Goal: Transaction & Acquisition: Purchase product/service

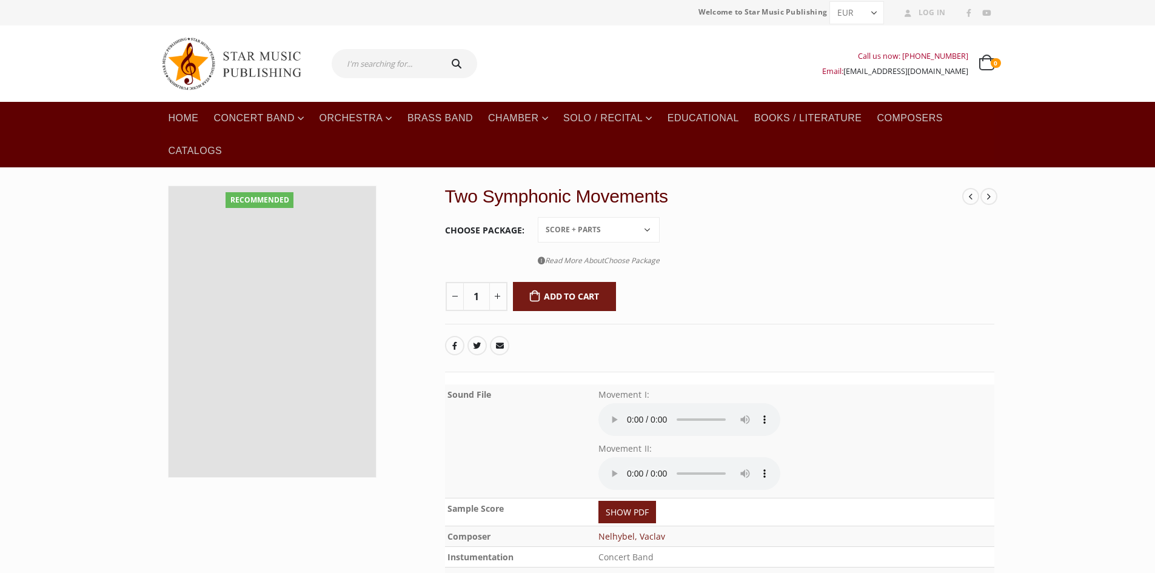
click at [652, 230] on select "Choose an option Conductor Score PDF File Score + Parts Score + Parts + PDF File" at bounding box center [599, 229] width 122 height 25
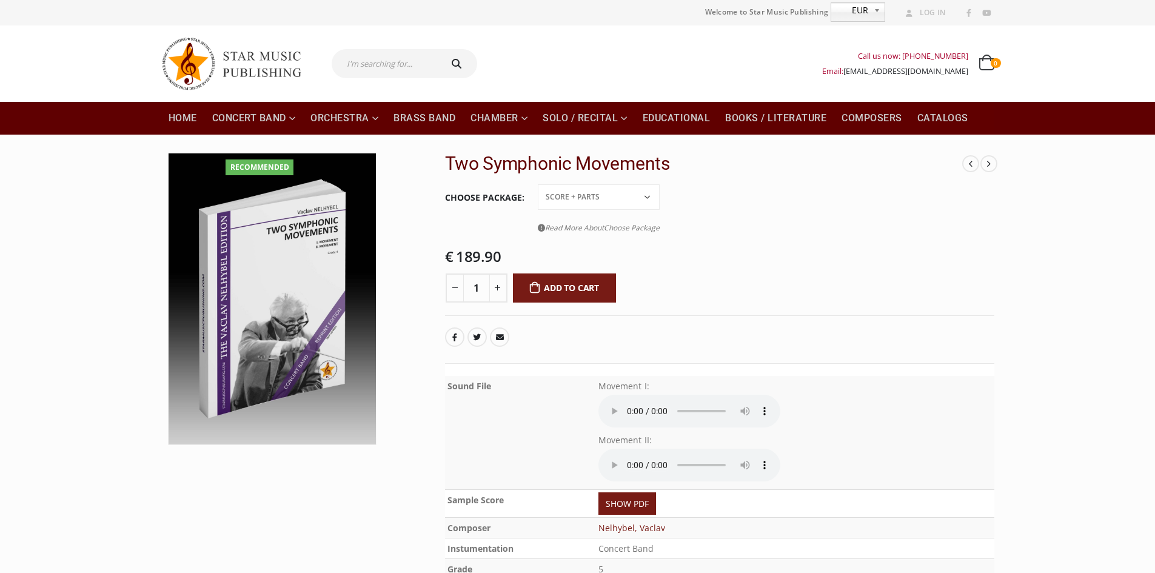
click at [734, 233] on tr "Choose Package Conductor Score PDF File Score + Parts Score + Parts + PDF File …" at bounding box center [719, 212] width 549 height 58
click at [726, 219] on tr "Choose Package Conductor Score PDF File Score + Parts Score + Parts + PDF File …" at bounding box center [719, 212] width 549 height 58
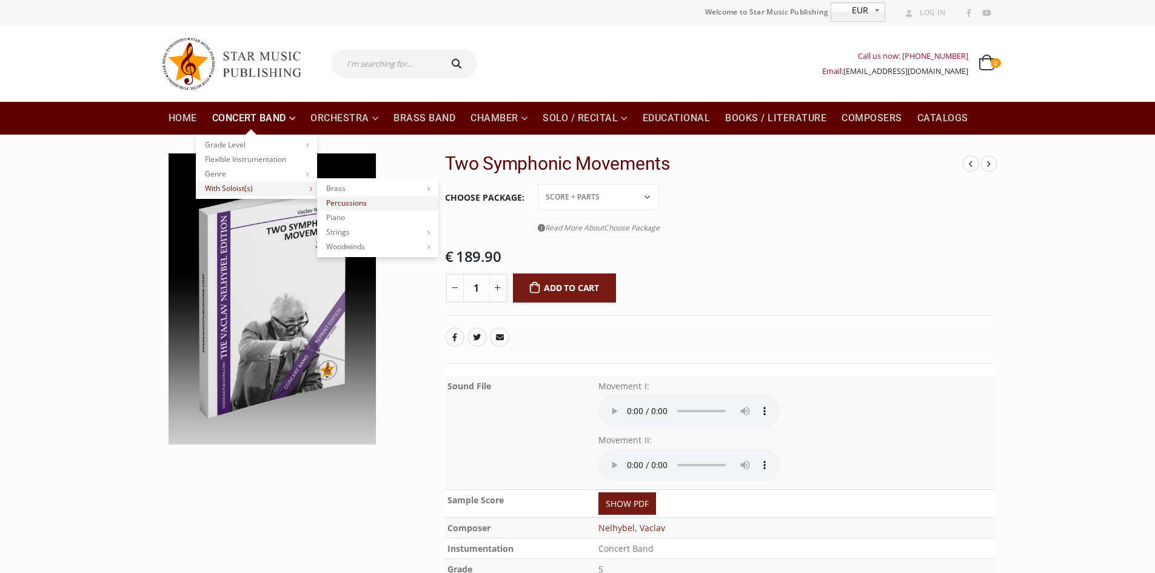
click at [343, 199] on link "Percussions" at bounding box center [377, 203] width 121 height 15
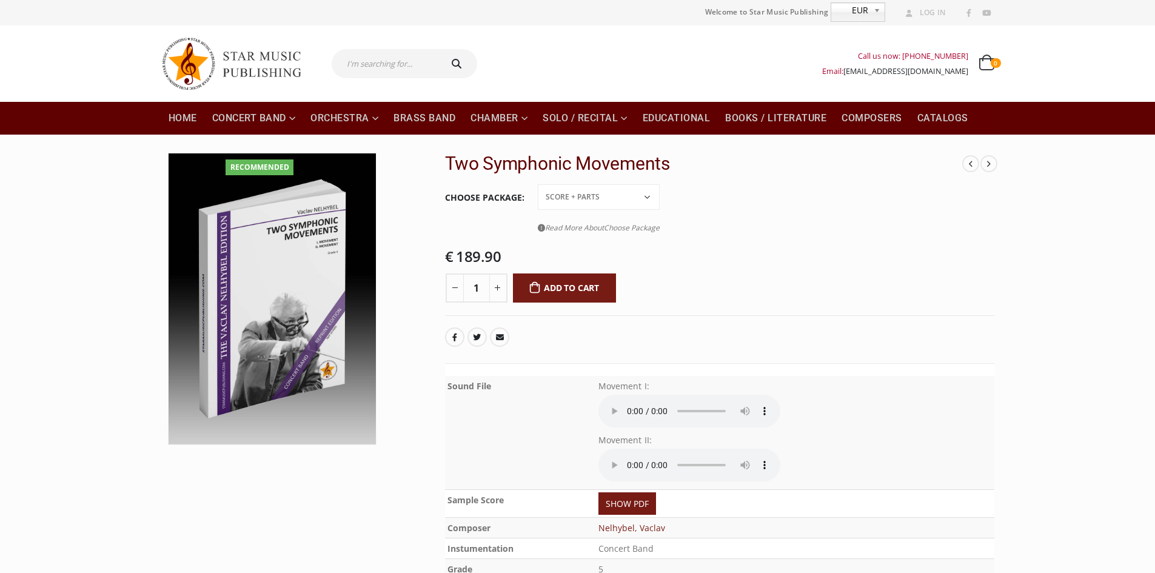
scroll to position [61, 0]
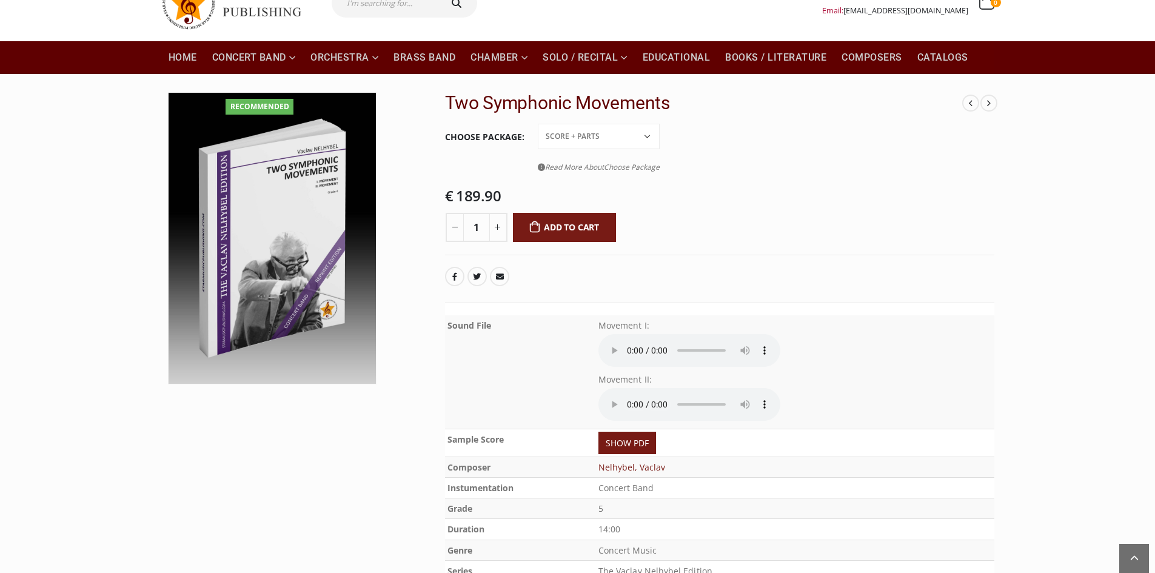
click at [649, 136] on select "Conductor Score PDF File Score + Parts Score + Parts + PDF File" at bounding box center [599, 136] width 122 height 25
click at [743, 146] on tr "Choose Package Conductor Score PDF File Score + Parts Score + Parts + PDF File …" at bounding box center [719, 151] width 549 height 58
